Goal: Task Accomplishment & Management: Use online tool/utility

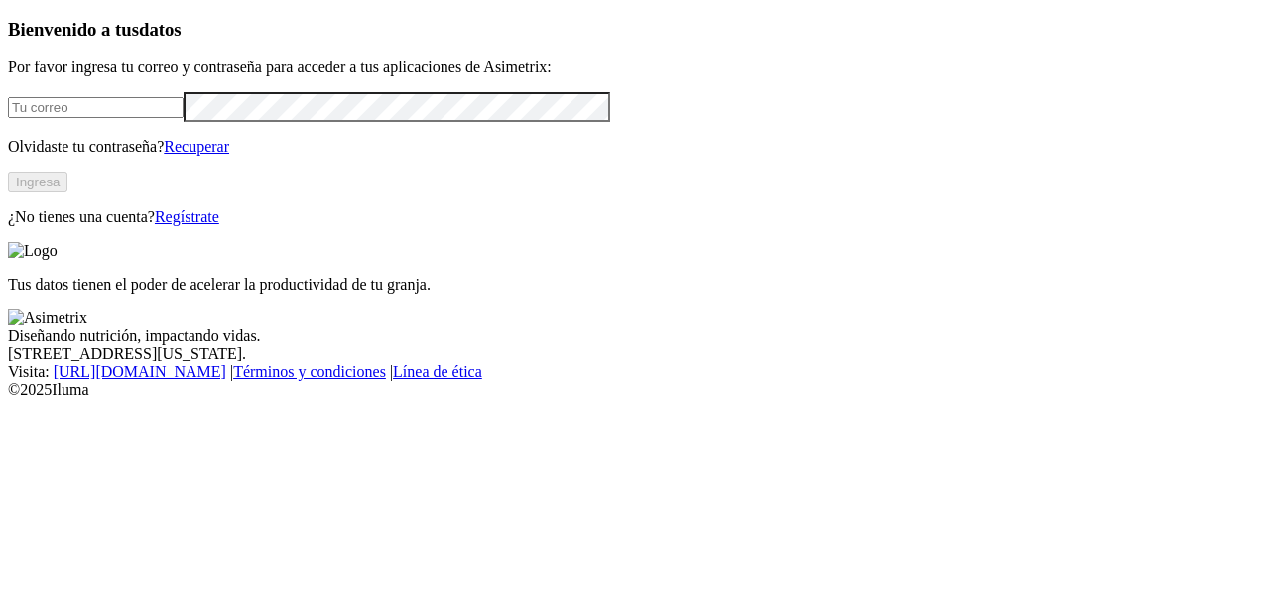
type input "[EMAIL_ADDRESS][DOMAIN_NAME]"
click at [67, 192] on button "Ingresa" at bounding box center [38, 182] width 60 height 21
